Goal: Navigation & Orientation: Go to known website

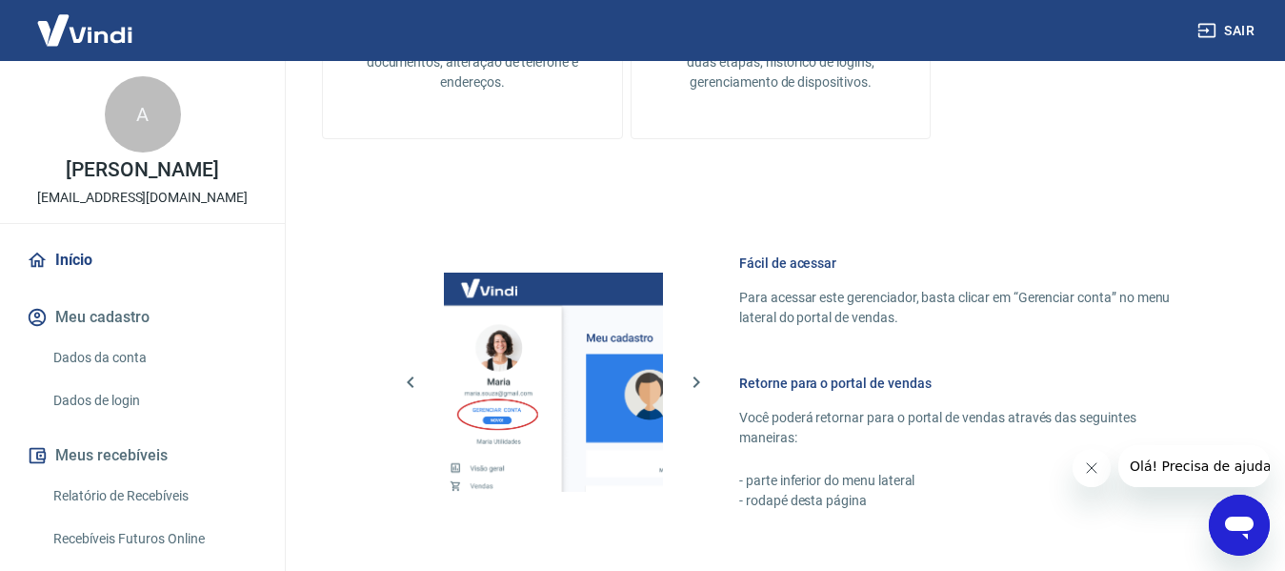
scroll to position [1143, 0]
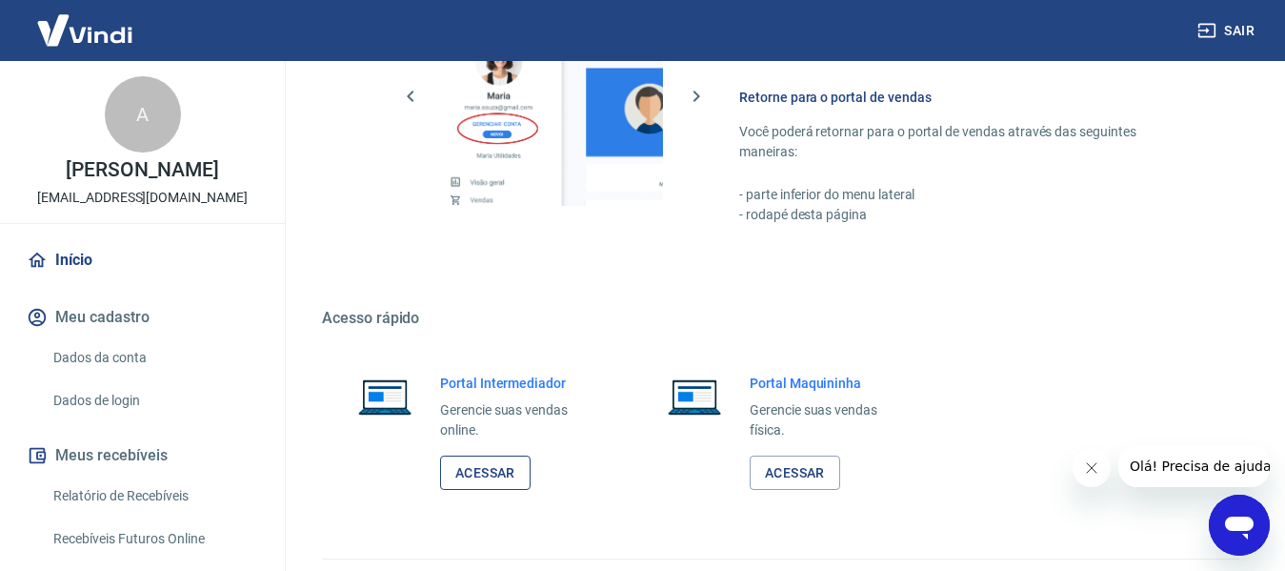
click at [502, 467] on link "Acessar" at bounding box center [485, 472] width 91 height 35
